Goal: Task Accomplishment & Management: Manage account settings

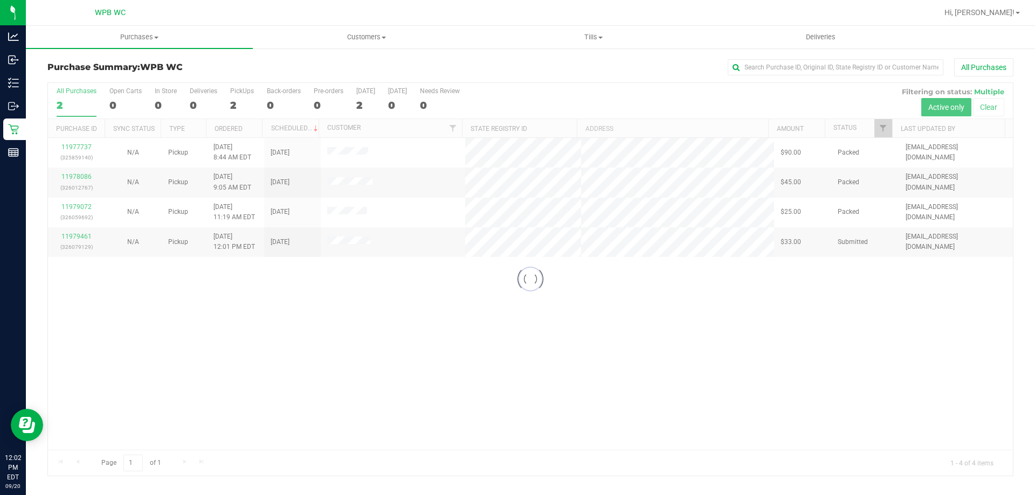
click at [379, 335] on div at bounding box center [530, 279] width 965 height 393
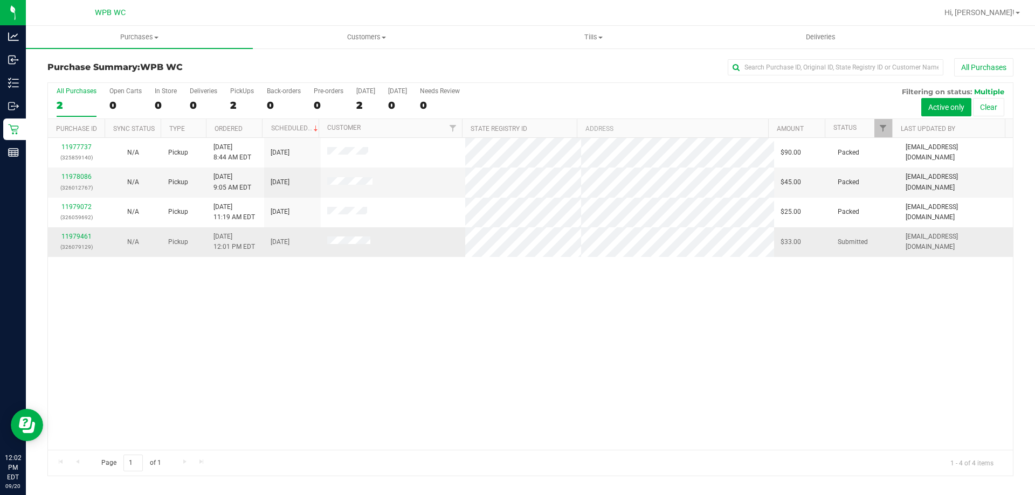
click at [84, 230] on td "11979461 (326079129)" at bounding box center [76, 241] width 57 height 29
click at [82, 238] on link "11979461" at bounding box center [76, 237] width 30 height 8
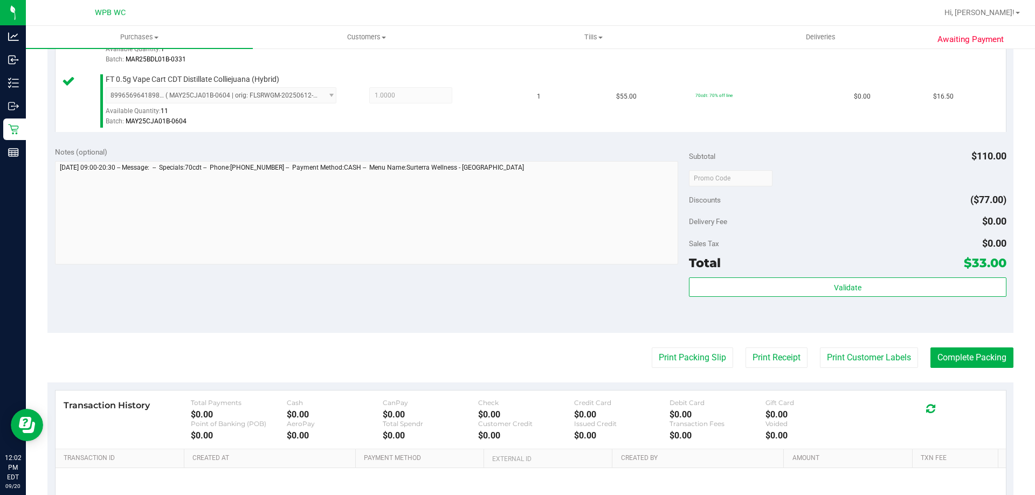
scroll to position [448, 0]
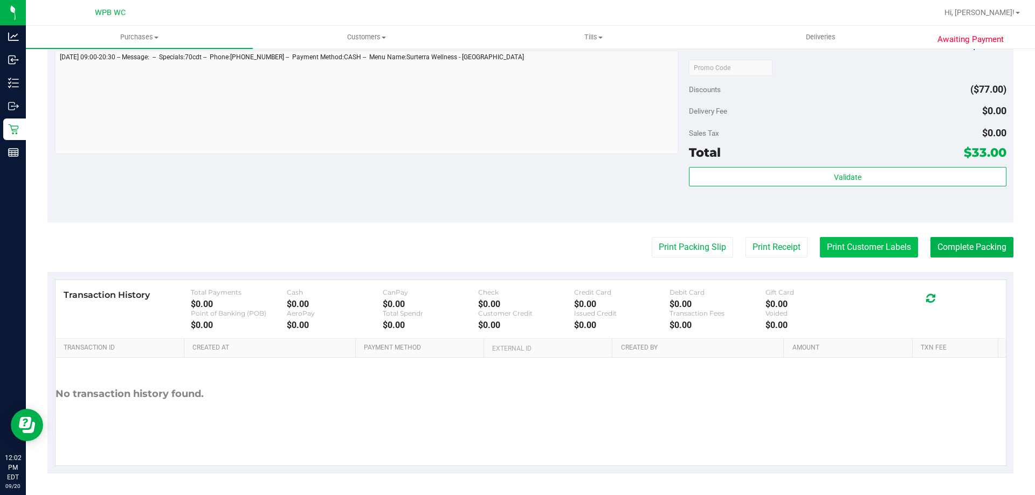
click at [853, 242] on button "Print Customer Labels" at bounding box center [869, 247] width 98 height 20
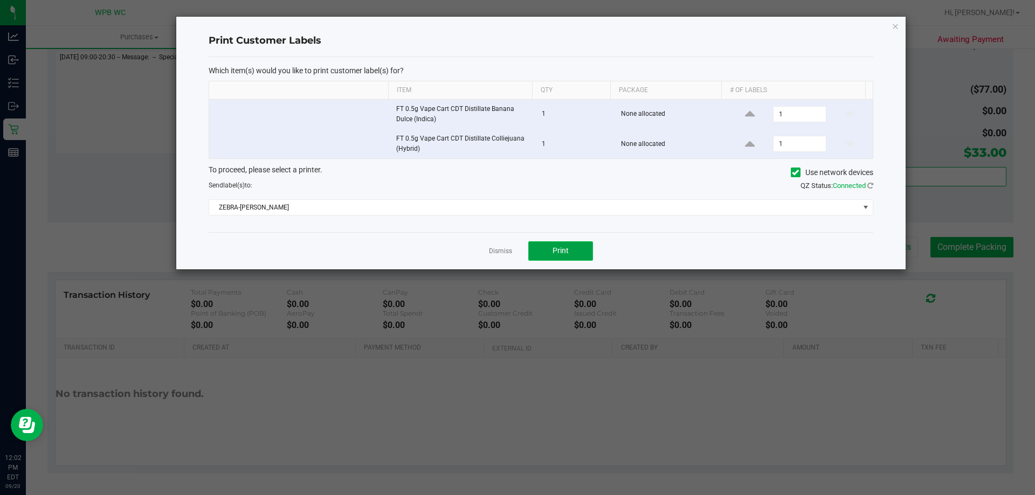
click at [567, 247] on span "Print" at bounding box center [560, 250] width 16 height 9
click at [501, 247] on link "Dismiss" at bounding box center [500, 251] width 23 height 9
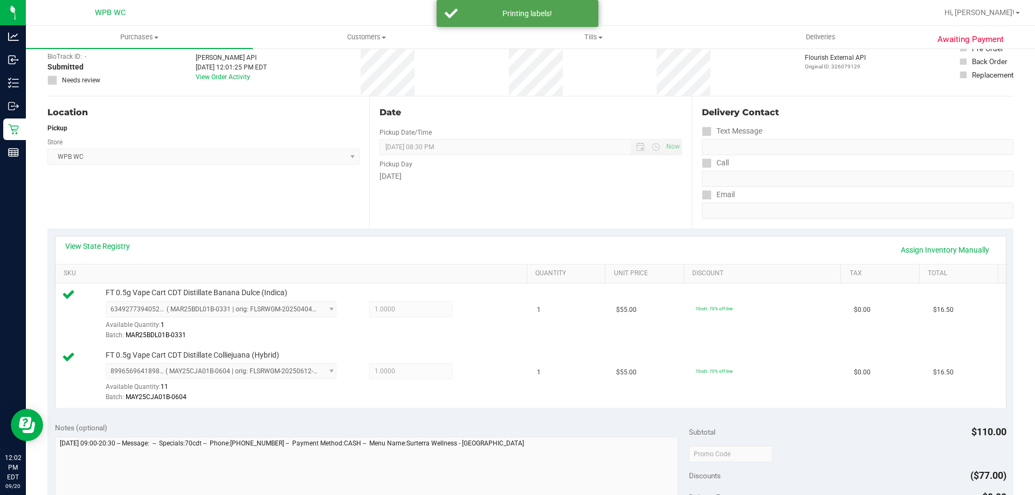
scroll to position [341, 0]
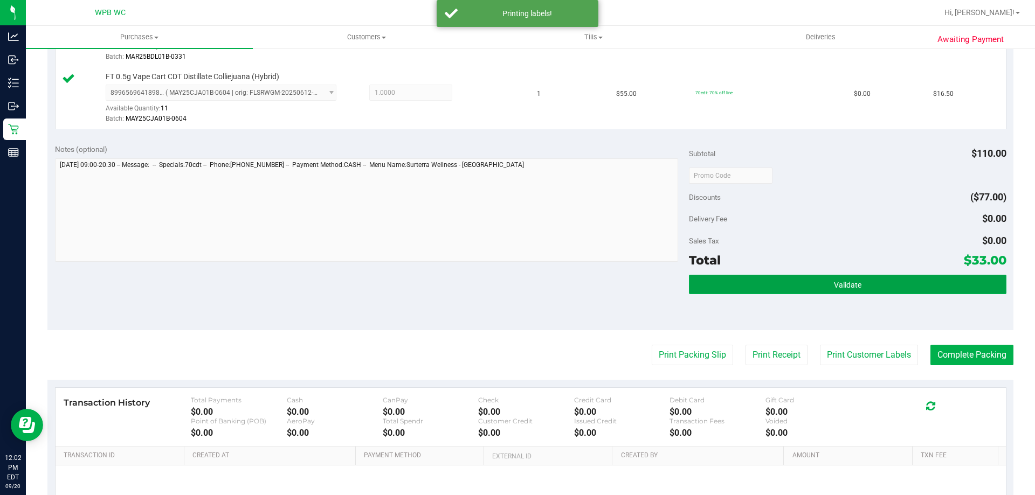
click at [900, 286] on button "Validate" at bounding box center [847, 284] width 317 height 19
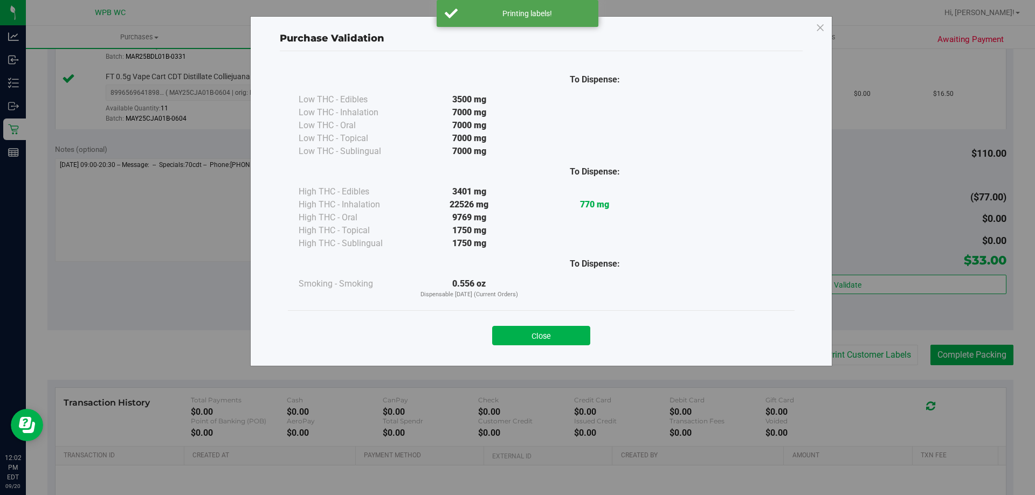
click at [569, 323] on div "Close" at bounding box center [541, 332] width 490 height 27
click at [569, 337] on button "Close" at bounding box center [541, 335] width 98 height 19
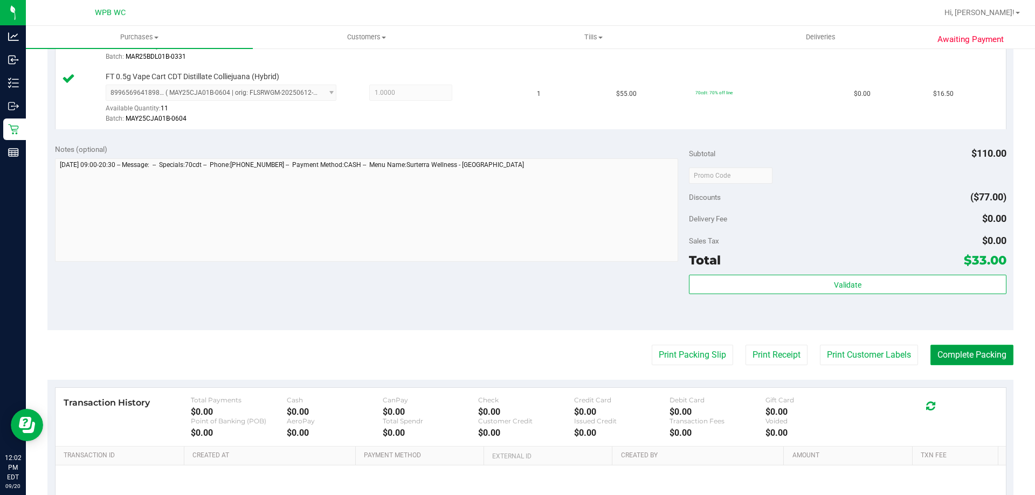
click at [962, 356] on button "Complete Packing" at bounding box center [971, 355] width 83 height 20
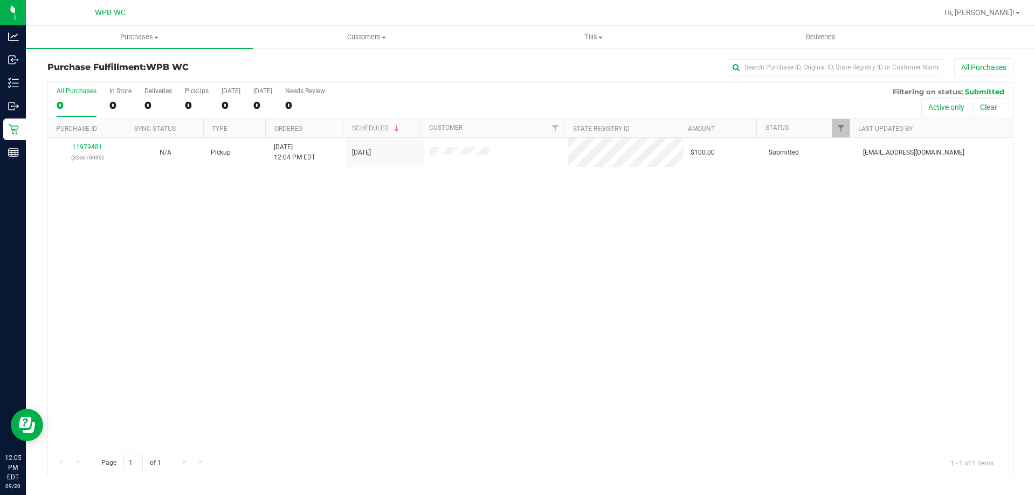
click at [356, 264] on div "11979481 (326070039) N/A Pickup [DATE] 12:04 PM EDT 9/20/2025 $100.00 Submitted…" at bounding box center [530, 294] width 965 height 312
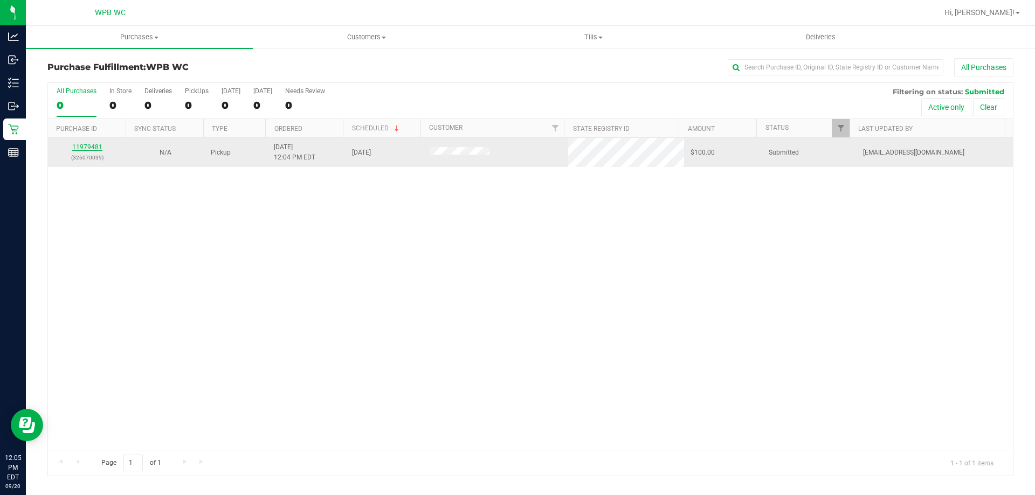
click at [84, 149] on link "11979481" at bounding box center [87, 147] width 30 height 8
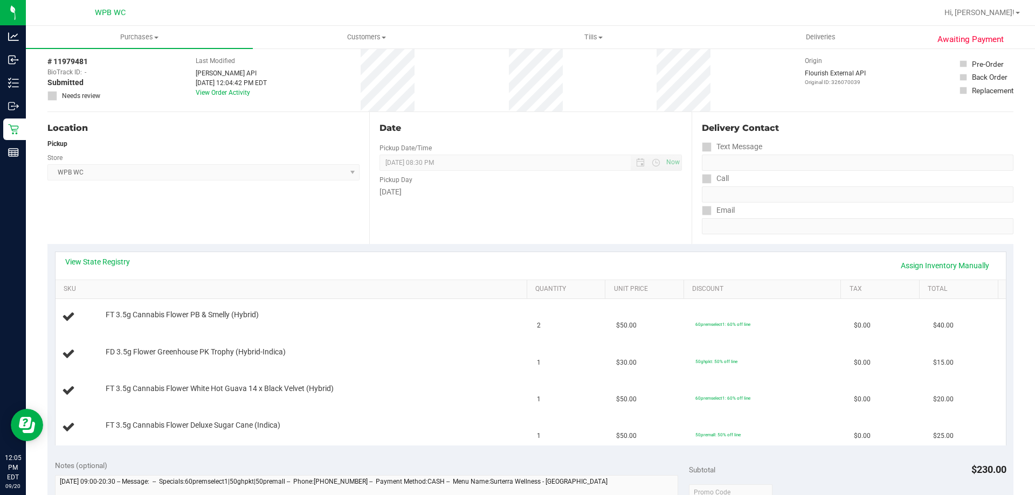
scroll to position [108, 0]
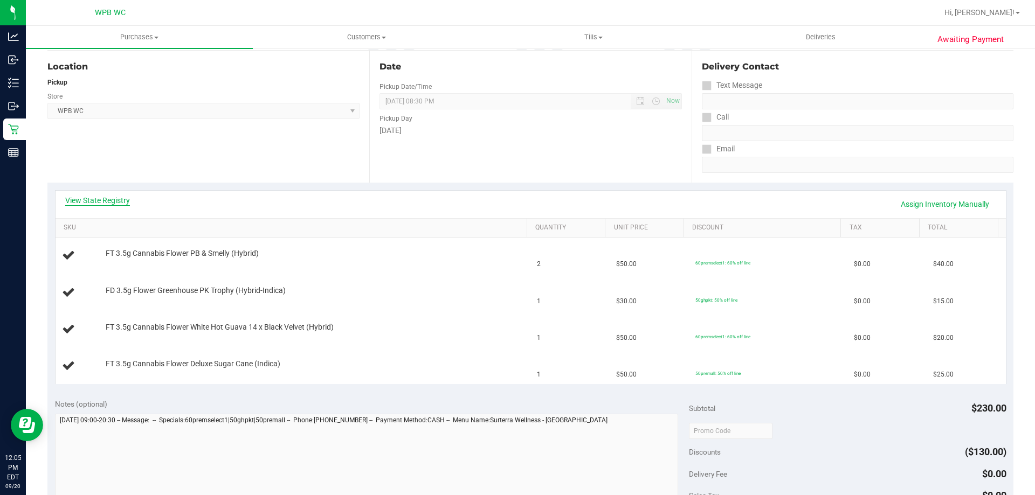
click at [108, 197] on link "View State Registry" at bounding box center [97, 200] width 65 height 11
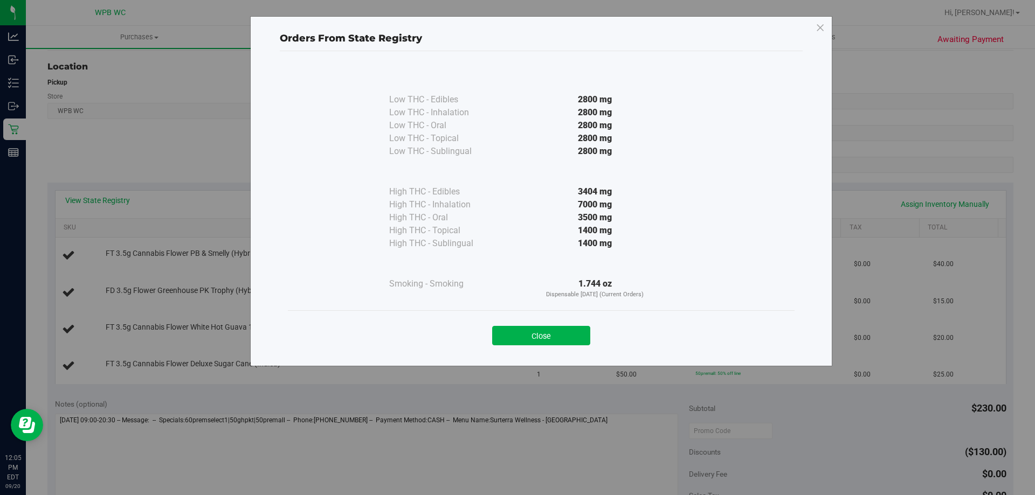
click at [548, 252] on div at bounding box center [595, 263] width 196 height 27
click at [550, 329] on button "Close" at bounding box center [541, 335] width 98 height 19
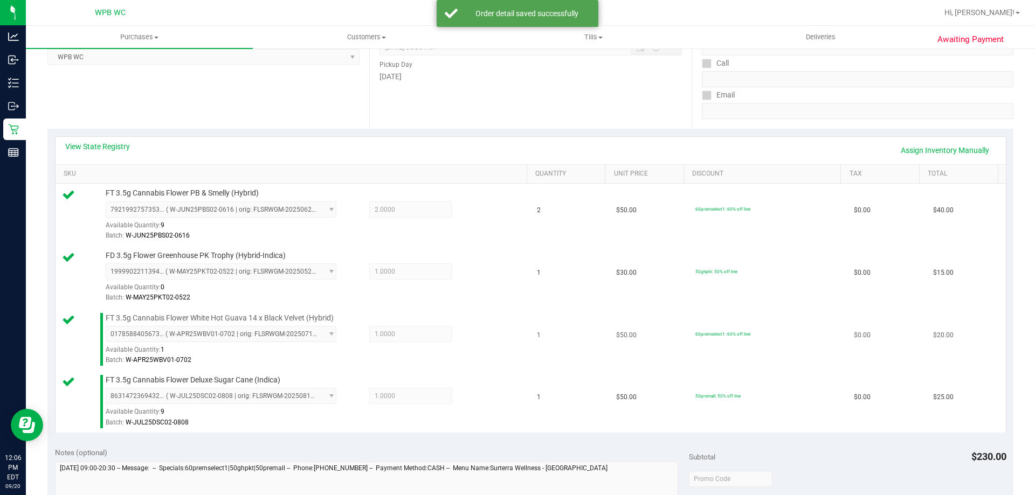
scroll to position [485, 0]
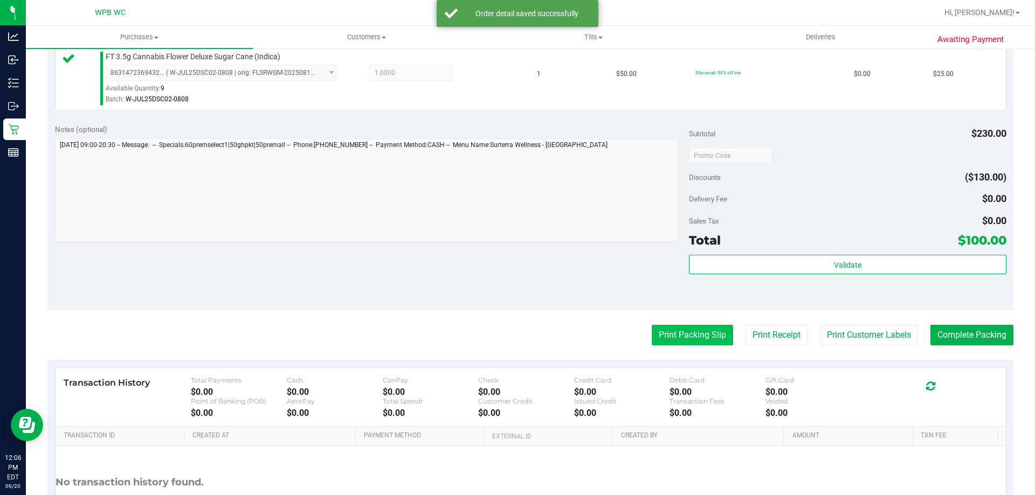
click at [674, 337] on button "Print Packing Slip" at bounding box center [692, 335] width 81 height 20
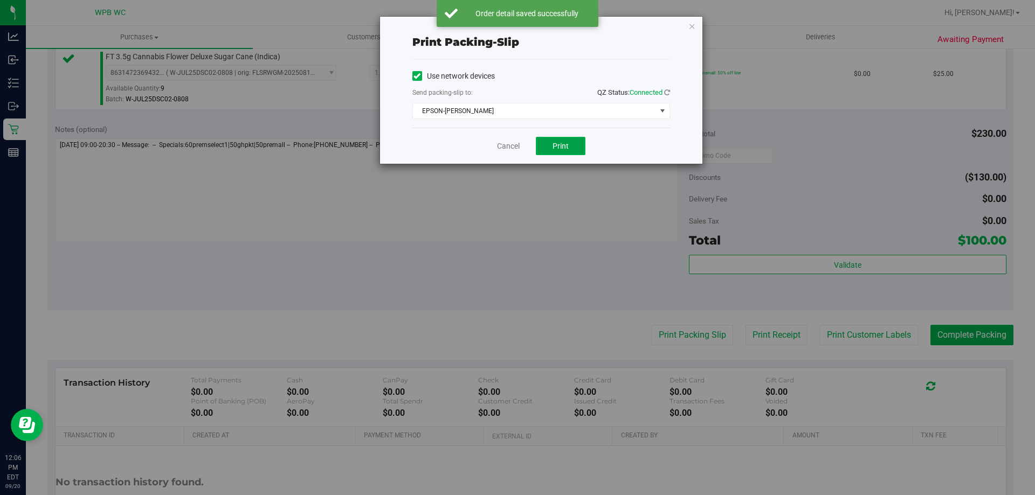
click at [567, 142] on span "Print" at bounding box center [560, 146] width 16 height 9
click at [503, 150] on link "Cancel" at bounding box center [508, 146] width 23 height 11
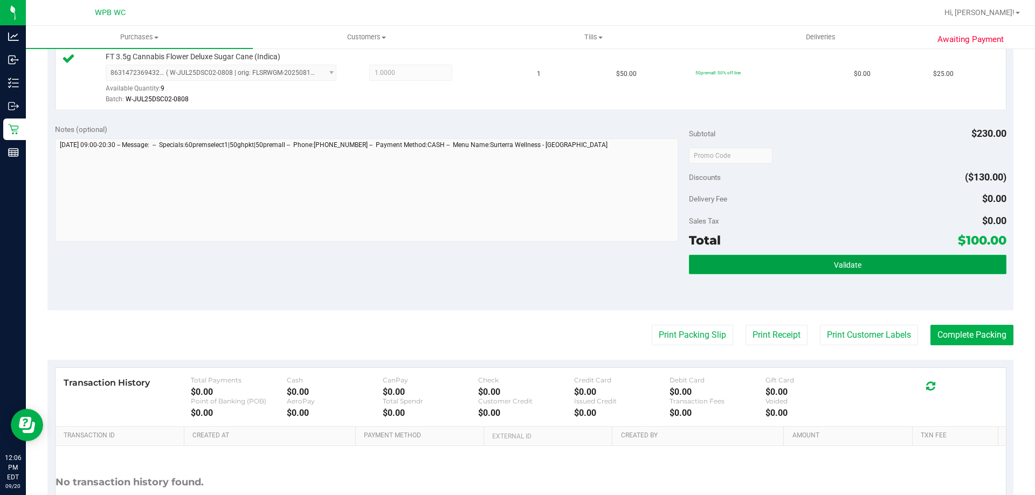
click at [963, 258] on button "Validate" at bounding box center [847, 264] width 317 height 19
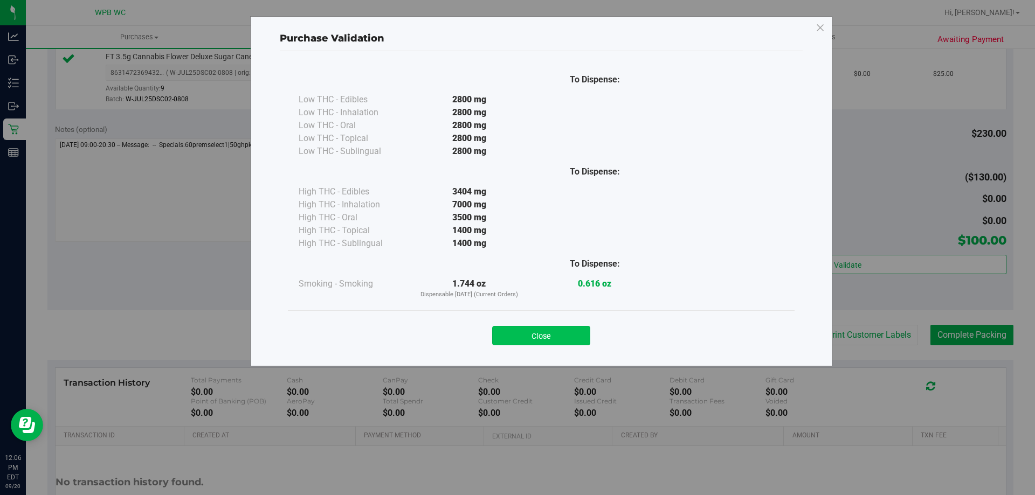
click at [553, 330] on button "Close" at bounding box center [541, 335] width 98 height 19
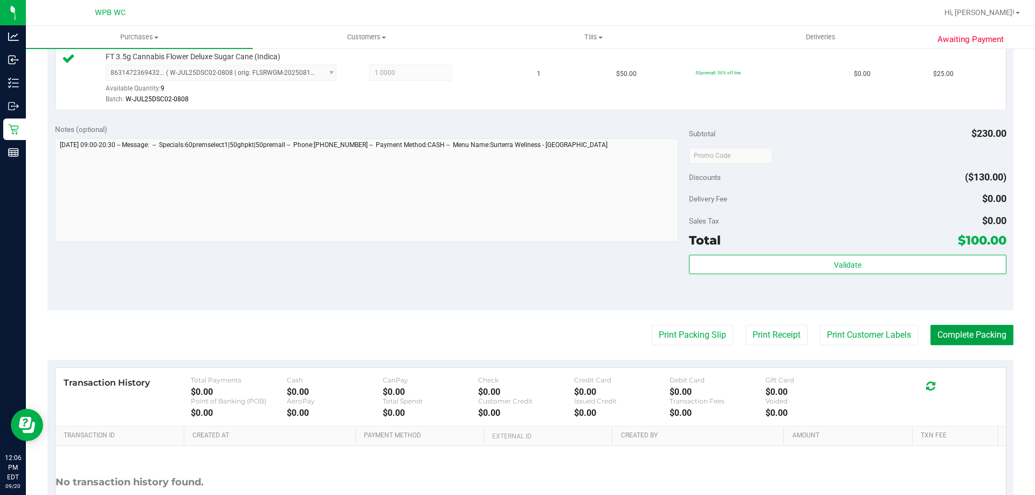
click at [976, 332] on button "Complete Packing" at bounding box center [971, 335] width 83 height 20
